Goal: Task Accomplishment & Management: Use online tool/utility

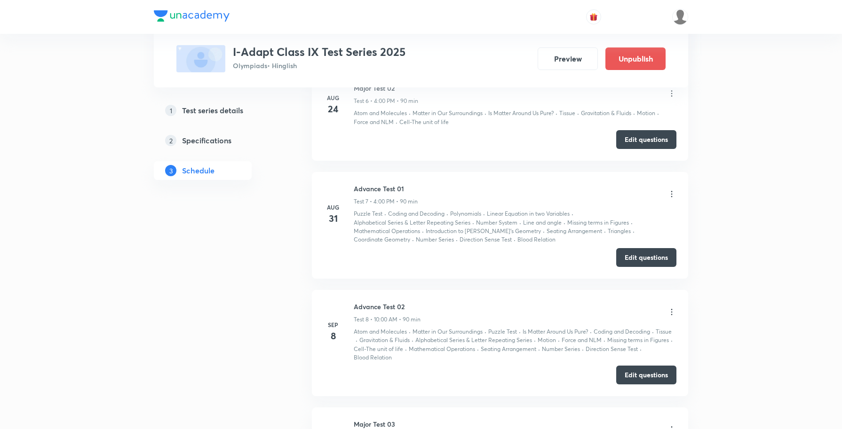
scroll to position [1003, 0]
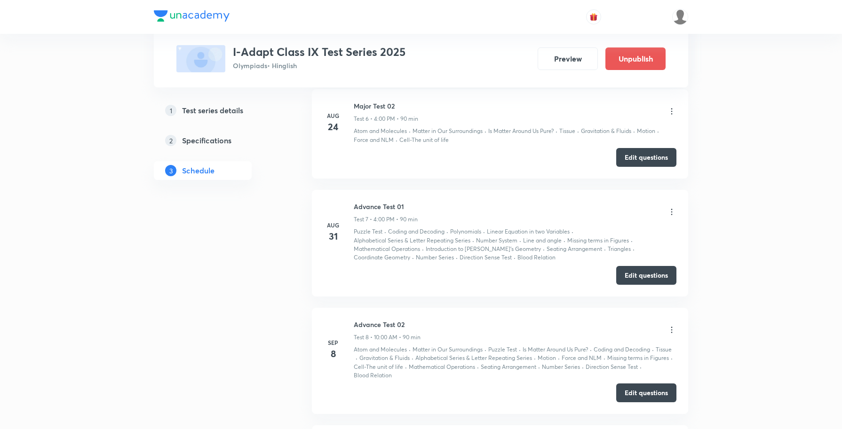
click at [671, 333] on icon at bounding box center [671, 330] width 1 height 6
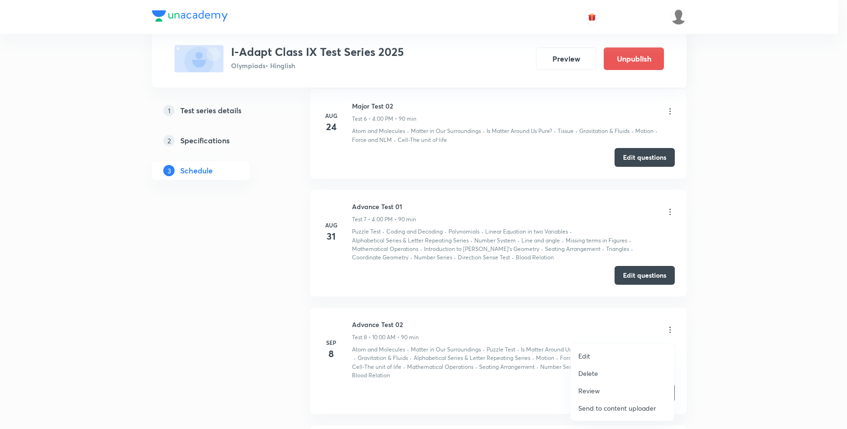
click at [603, 391] on li "Review" at bounding box center [622, 390] width 103 height 17
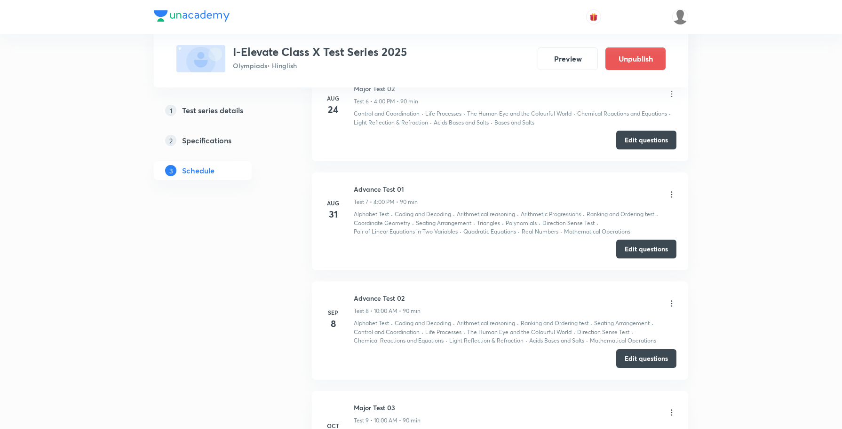
scroll to position [1033, 0]
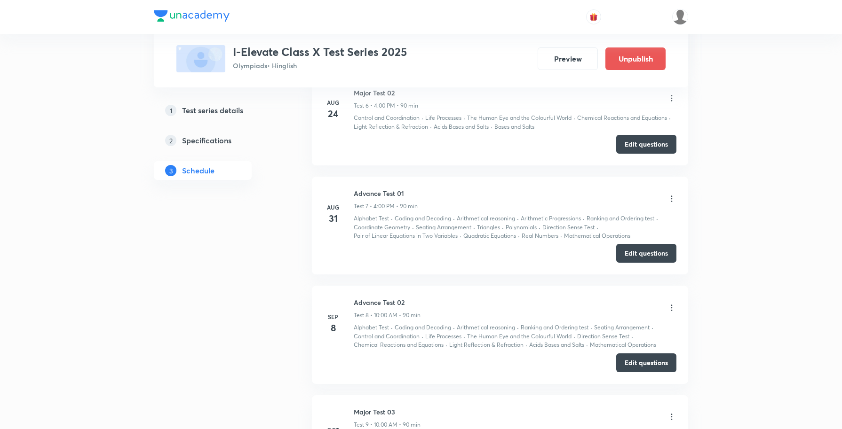
click at [672, 313] on icon at bounding box center [671, 307] width 9 height 9
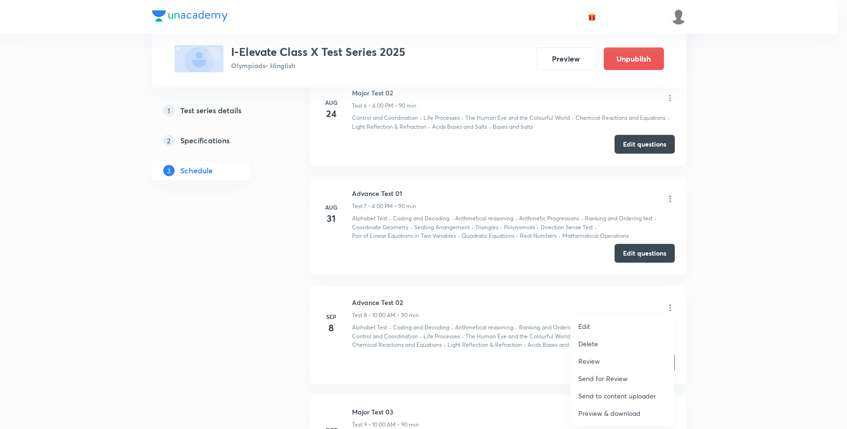
click at [596, 363] on p "Review" at bounding box center [589, 362] width 22 height 10
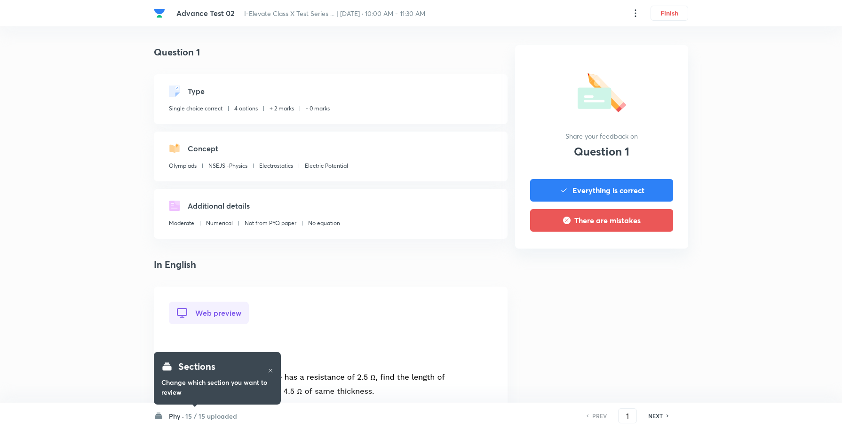
click at [198, 416] on h6 "15 / 15 uploaded" at bounding box center [211, 417] width 52 height 10
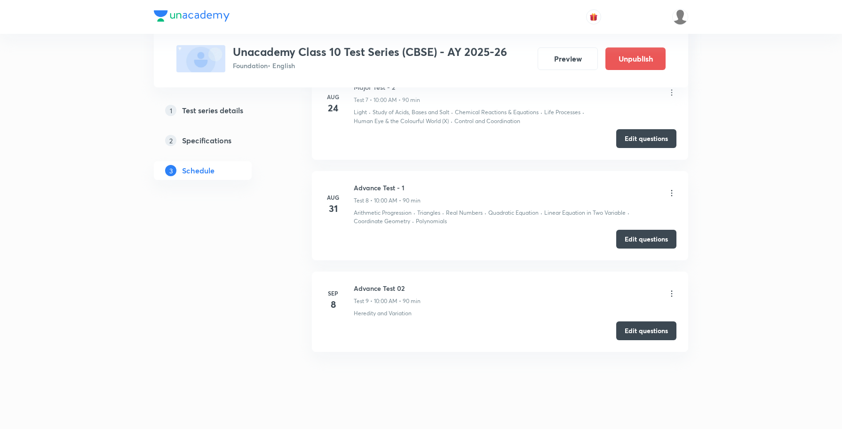
scroll to position [1368, 0]
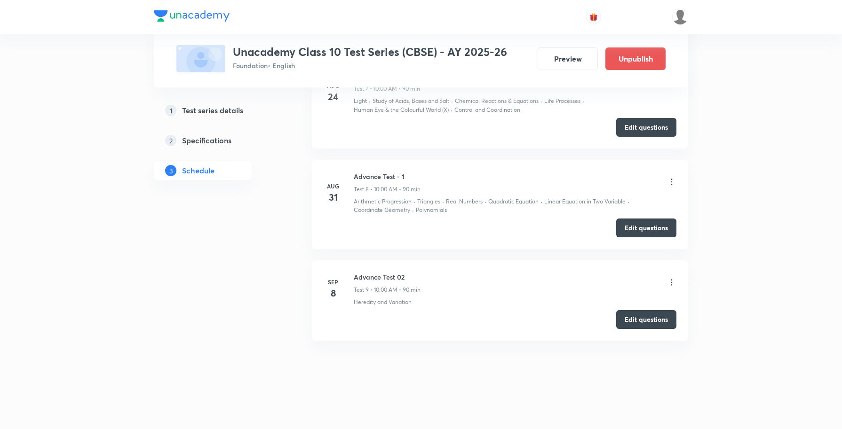
click at [671, 283] on icon at bounding box center [671, 282] width 9 height 9
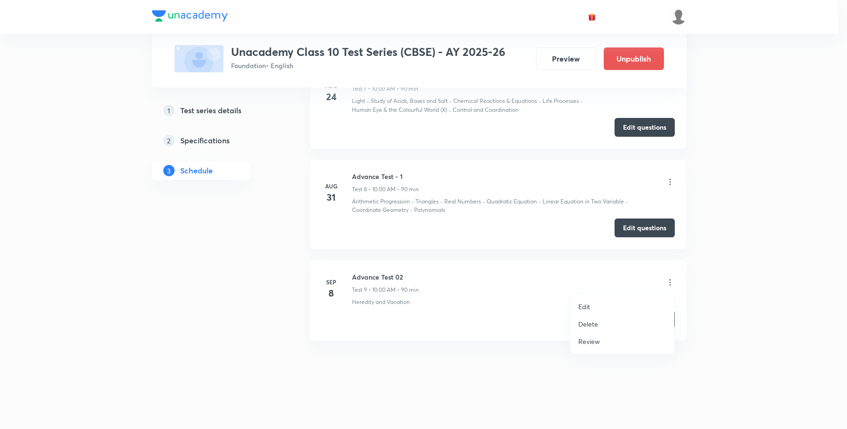
click at [604, 342] on li "Review" at bounding box center [622, 341] width 103 height 17
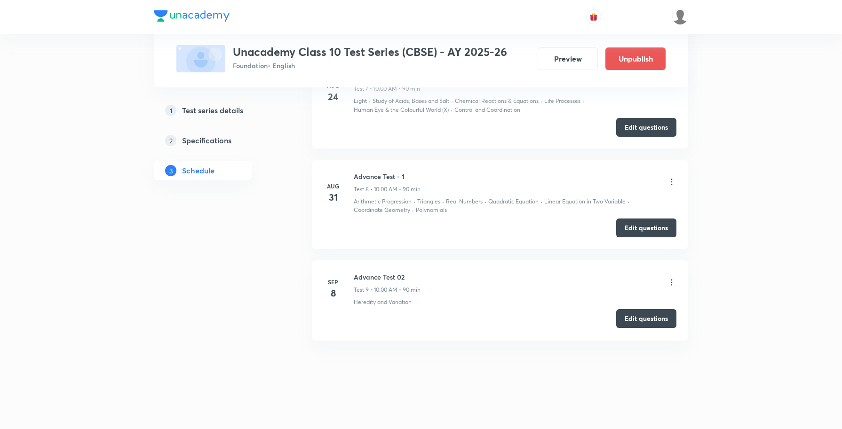
click at [636, 320] on button "Edit questions" at bounding box center [646, 319] width 60 height 19
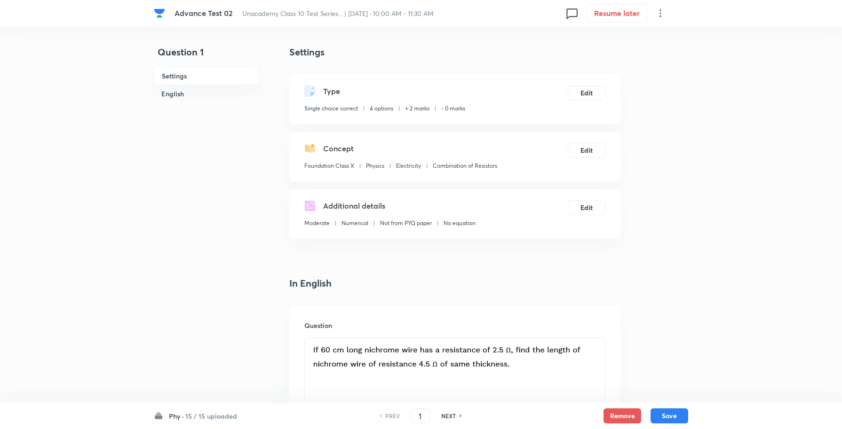
click at [193, 414] on h6 "15 / 15 uploaded" at bounding box center [211, 417] width 52 height 10
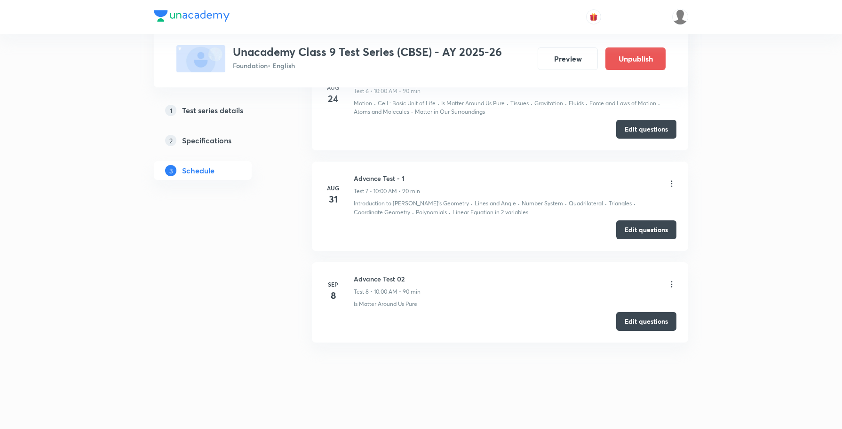
scroll to position [1259, 0]
click at [671, 285] on icon at bounding box center [671, 282] width 1 height 6
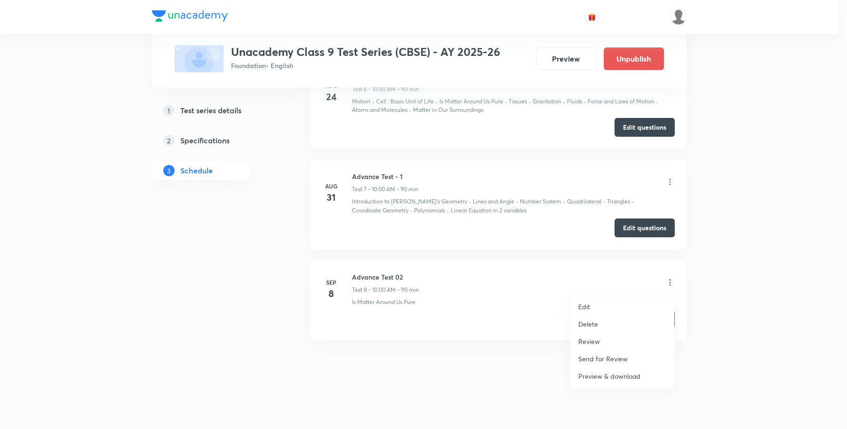
click at [593, 343] on p "Review" at bounding box center [589, 342] width 22 height 10
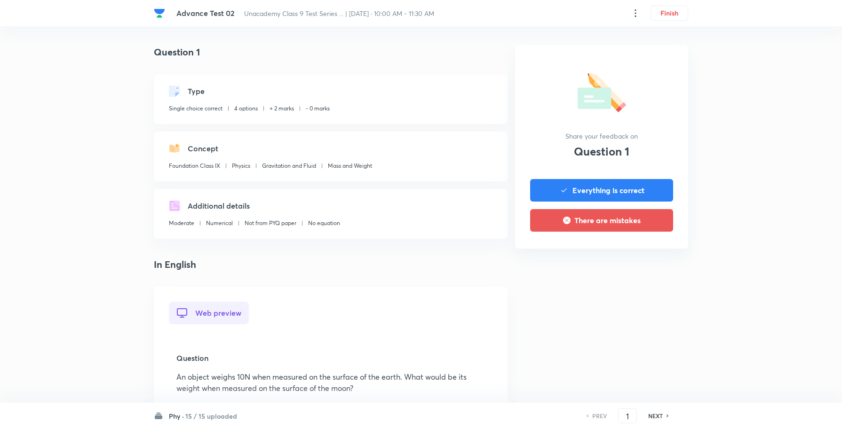
click at [200, 415] on h6 "15 / 15 uploaded" at bounding box center [211, 417] width 52 height 10
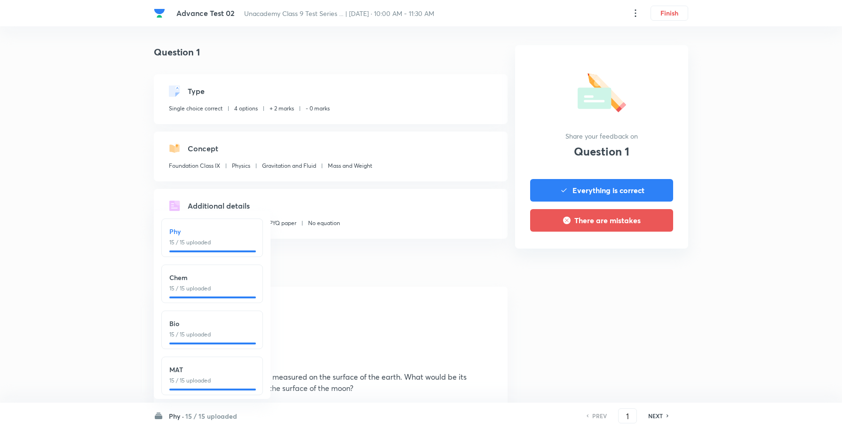
scroll to position [12, 0]
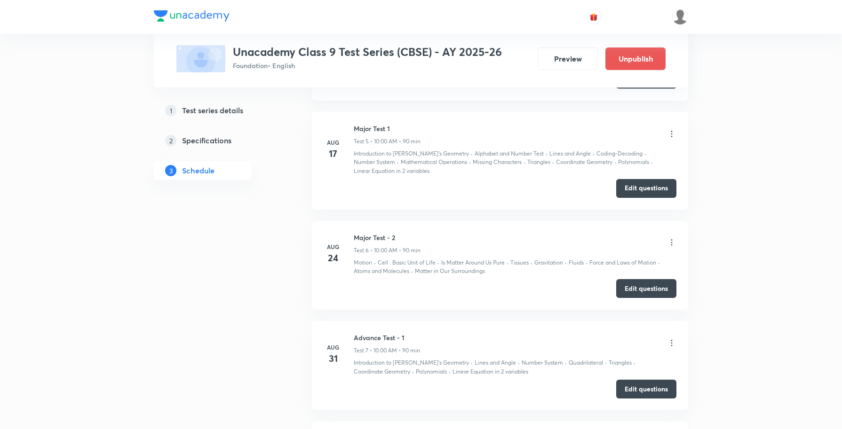
scroll to position [1259, 0]
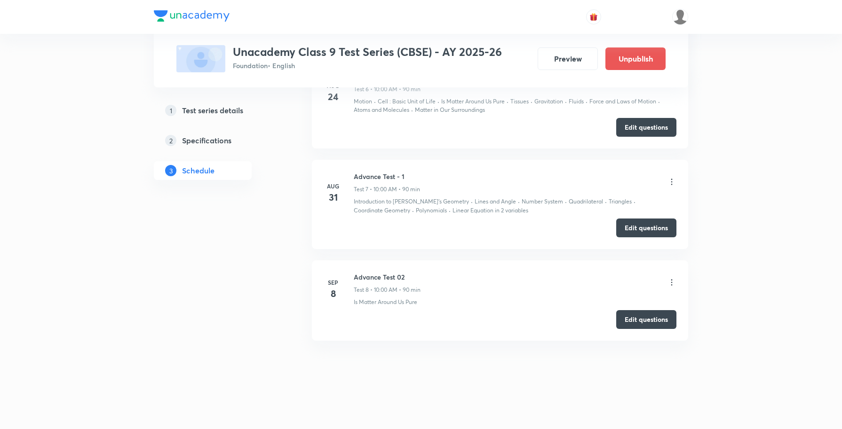
click at [672, 285] on icon at bounding box center [671, 282] width 9 height 9
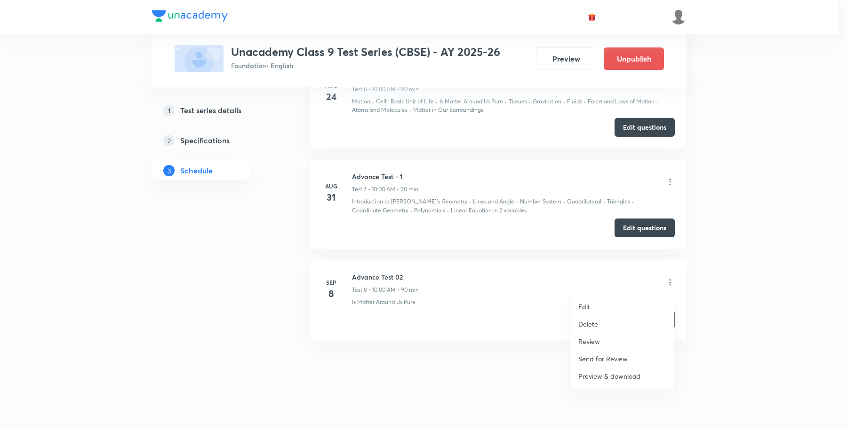
click at [595, 338] on p "Review" at bounding box center [589, 342] width 22 height 10
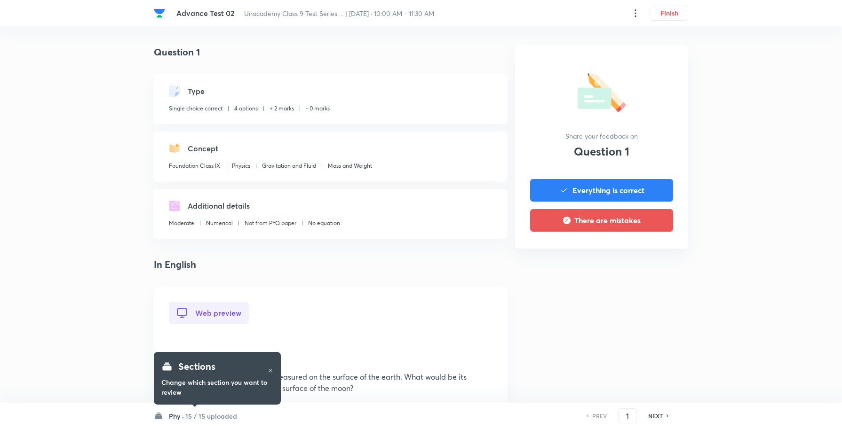
click at [196, 412] on h6 "15 / 15 uploaded" at bounding box center [211, 417] width 52 height 10
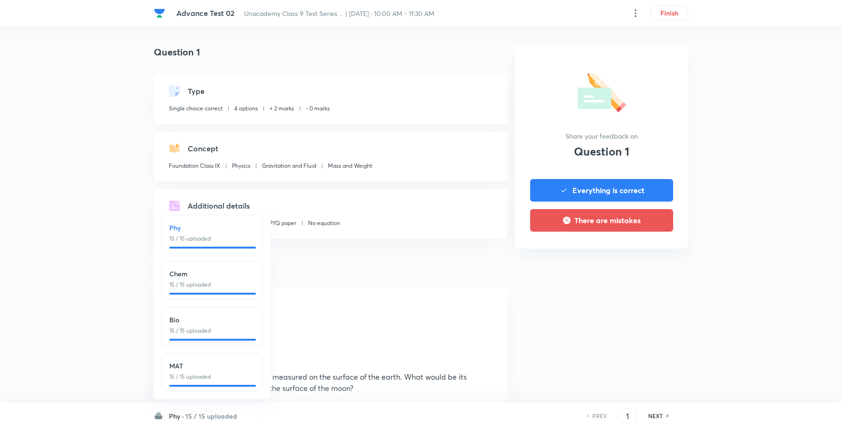
scroll to position [12, 0]
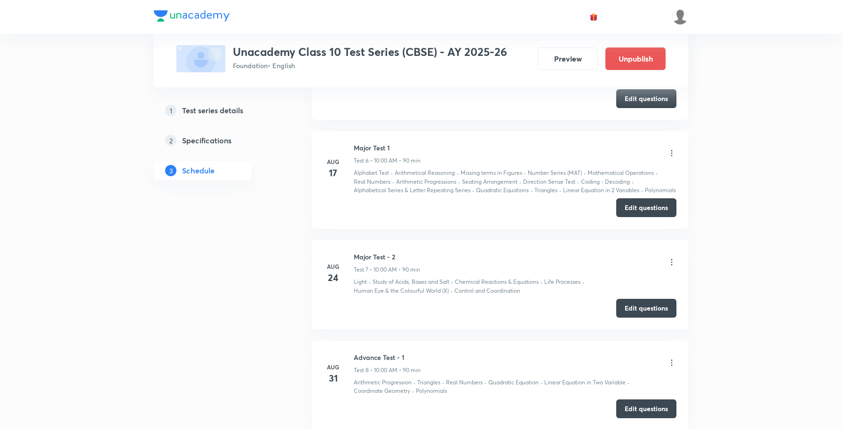
scroll to position [1368, 0]
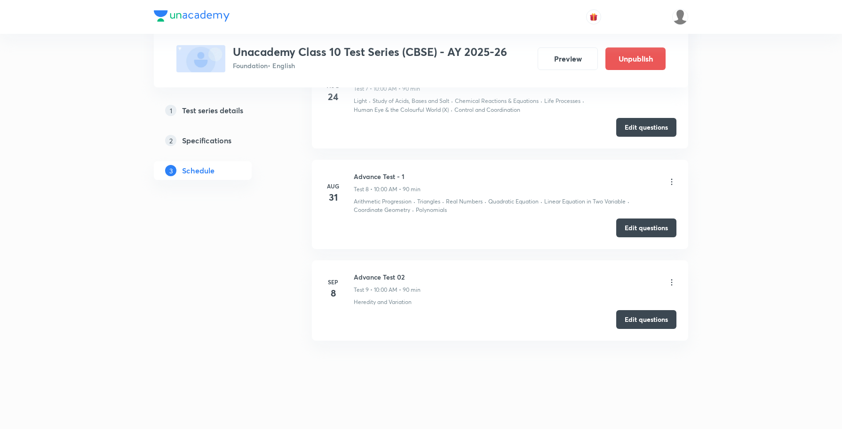
click at [672, 285] on icon at bounding box center [671, 282] width 9 height 9
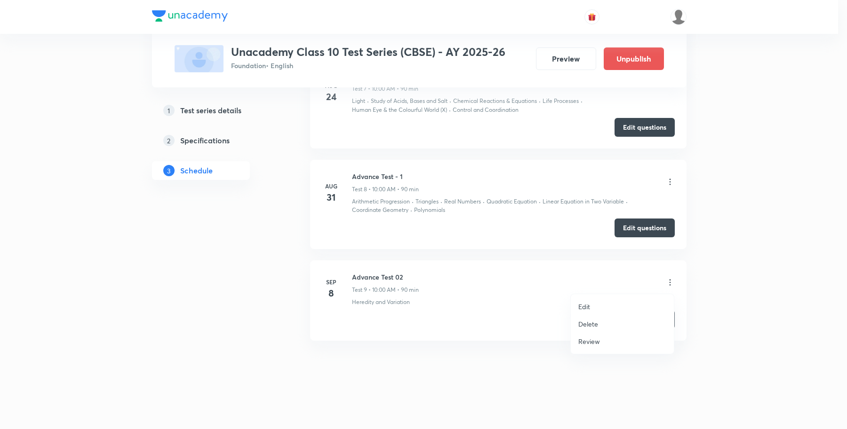
click at [595, 340] on p "Review" at bounding box center [589, 342] width 22 height 10
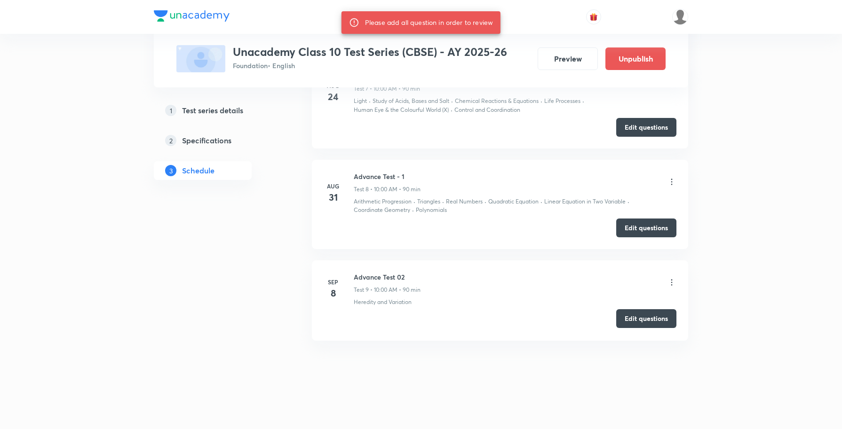
click at [634, 321] on button "Edit questions" at bounding box center [646, 319] width 60 height 19
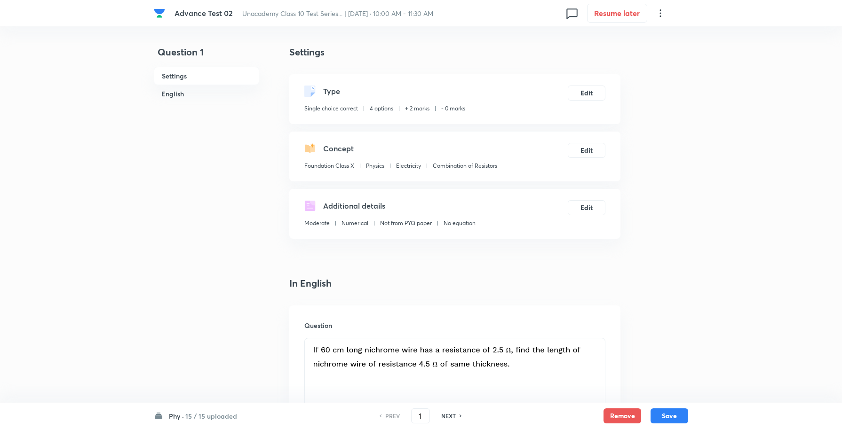
click at [208, 414] on h6 "15 / 15 uploaded" at bounding box center [211, 417] width 52 height 10
